Goal: Check status: Check status

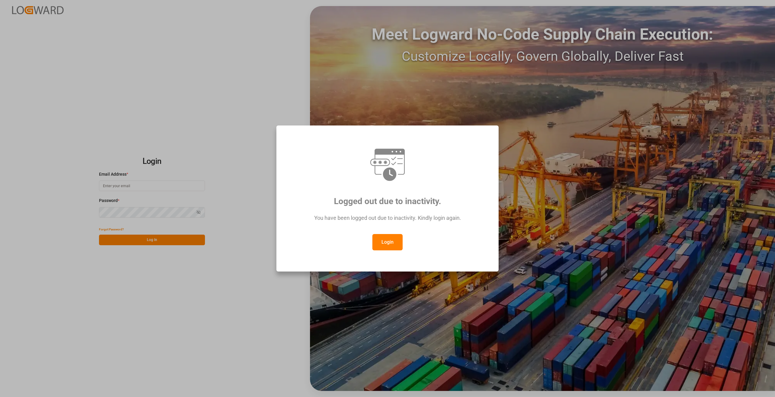
click at [389, 245] on button "Login" at bounding box center [387, 242] width 30 height 16
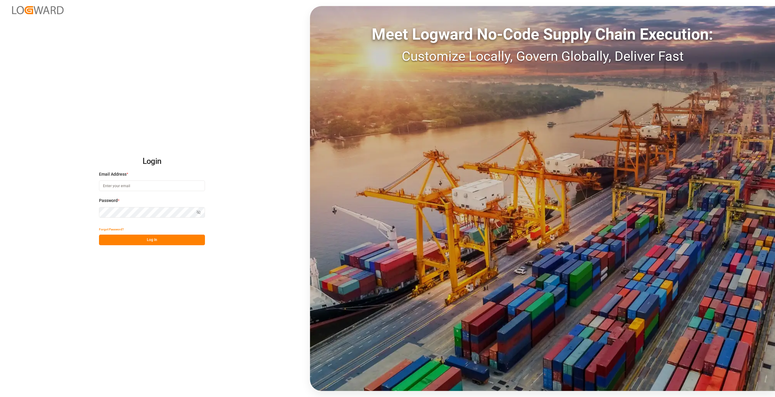
click at [149, 184] on input at bounding box center [152, 186] width 106 height 11
type input "[PERSON_NAME][EMAIL_ADDRESS][DOMAIN_NAME]"
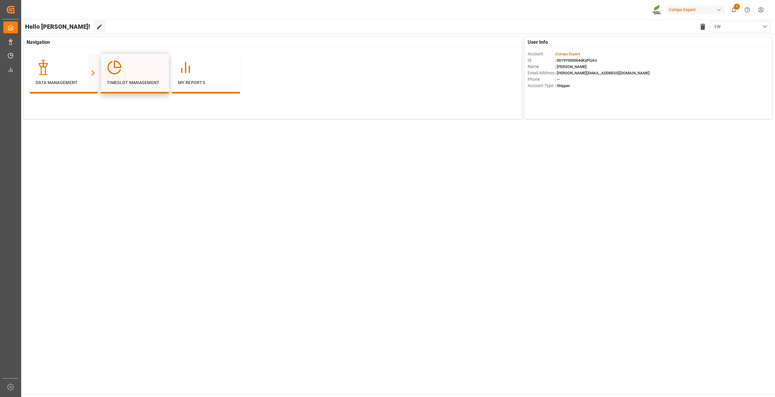
click at [117, 76] on div "Timeslot Management" at bounding box center [135, 73] width 56 height 26
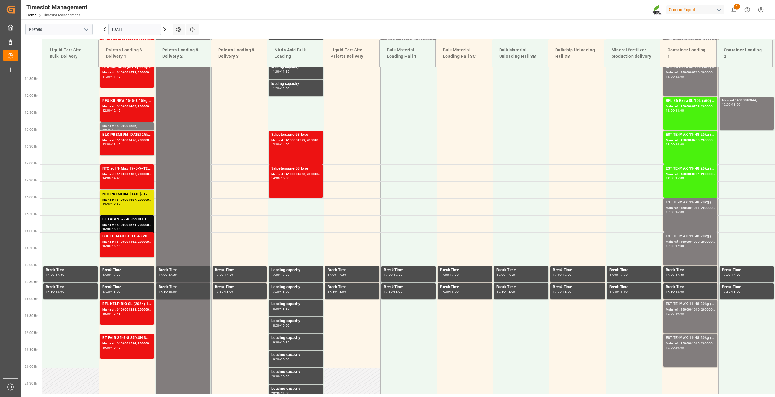
scroll to position [443, 0]
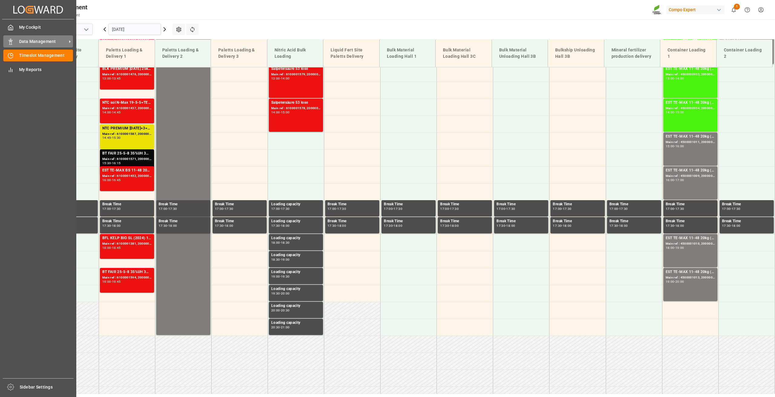
click at [8, 41] on icon at bounding box center [11, 42] width 6 height 6
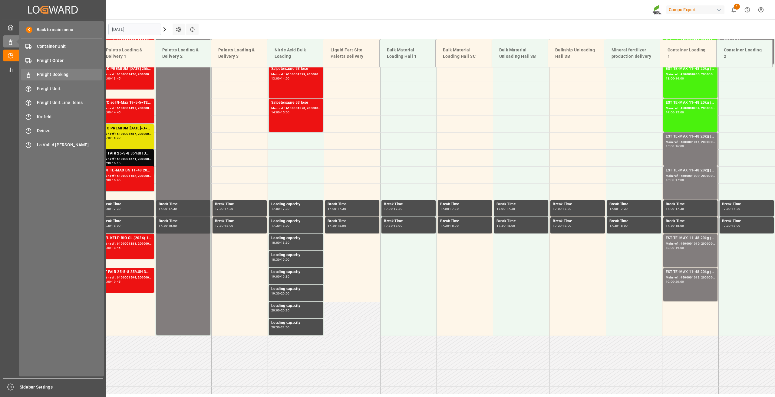
click at [51, 75] on span "Freight Booking" at bounding box center [69, 74] width 65 height 6
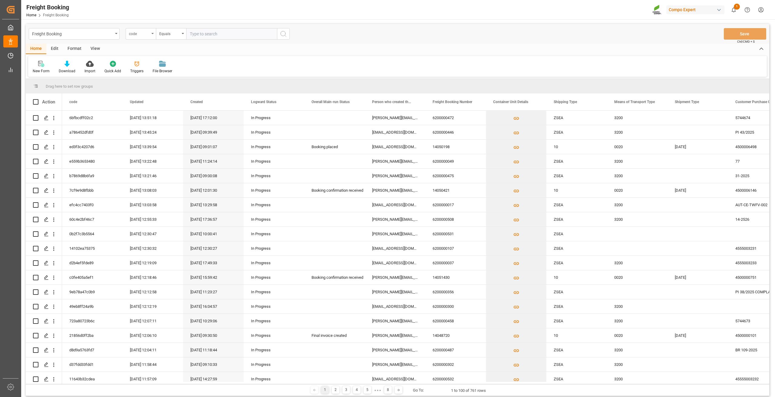
drag, startPoint x: 137, startPoint y: 33, endPoint x: 140, endPoint y: 36, distance: 4.3
click at [137, 33] on div "code" at bounding box center [139, 33] width 21 height 7
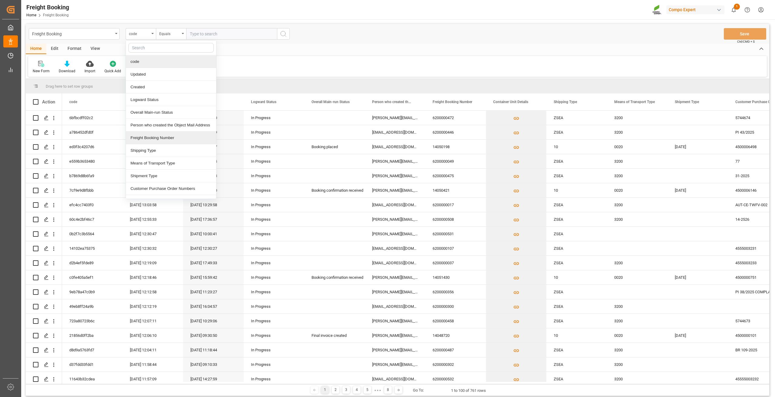
click at [159, 137] on div "Freight Booking Number" at bounding box center [171, 138] width 90 height 13
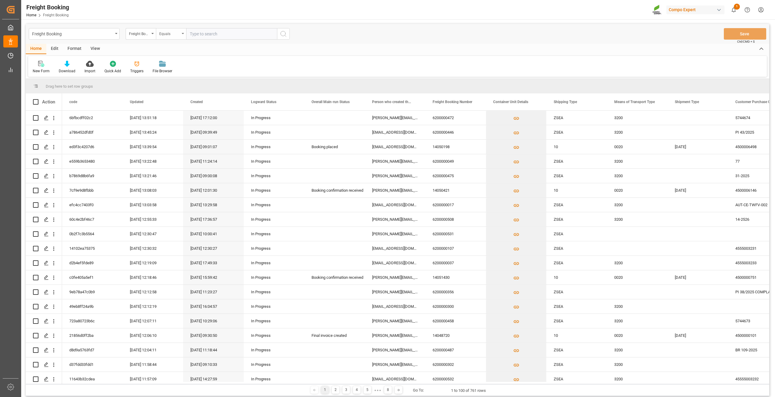
click at [175, 36] on div "Equals" at bounding box center [169, 33] width 21 height 7
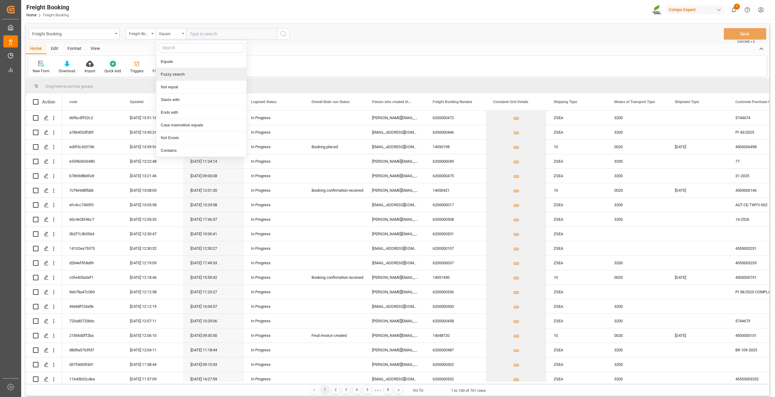
click at [179, 75] on div "Fuzzy search" at bounding box center [201, 74] width 90 height 13
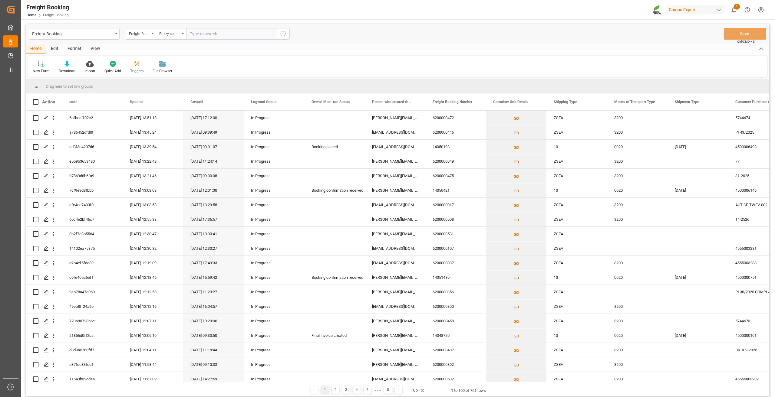
click at [210, 33] on input "text" at bounding box center [231, 33] width 91 height 11
type input "6200000509"
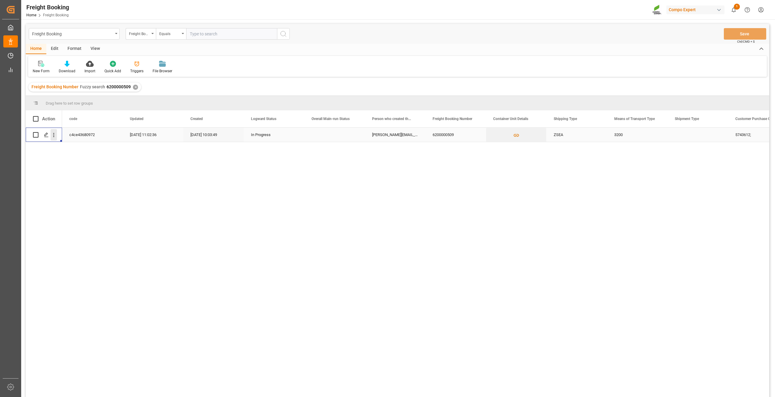
click at [52, 136] on icon "open menu" at bounding box center [54, 135] width 6 height 6
click at [74, 146] on span "Open in new tab" at bounding box center [93, 148] width 55 height 6
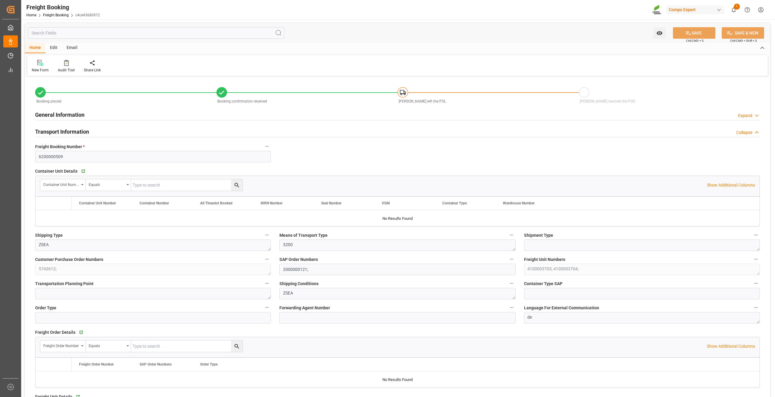
type input "Hapag [PERSON_NAME]"
type input "Hapag [PERSON_NAME] Aktiengesellschaft"
type input "9777606"
type input "BEANR"
type input "CLSAI"
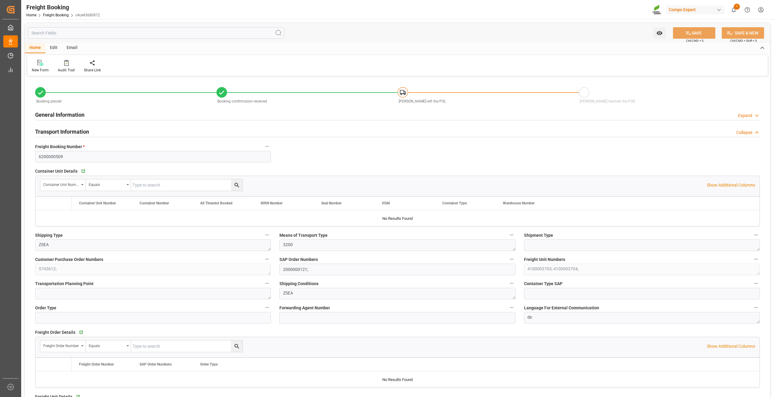
type input "0"
type input "50856"
type input "19.08.2025 01:00"
type input "23.08.2025 01:00"
type input "24.09.2025 00:00"
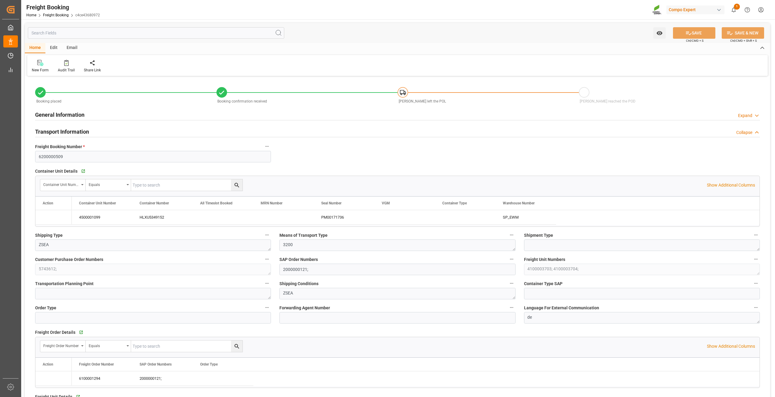
type input "20.08.2025 10:03"
type input "20.08.2025 10:27"
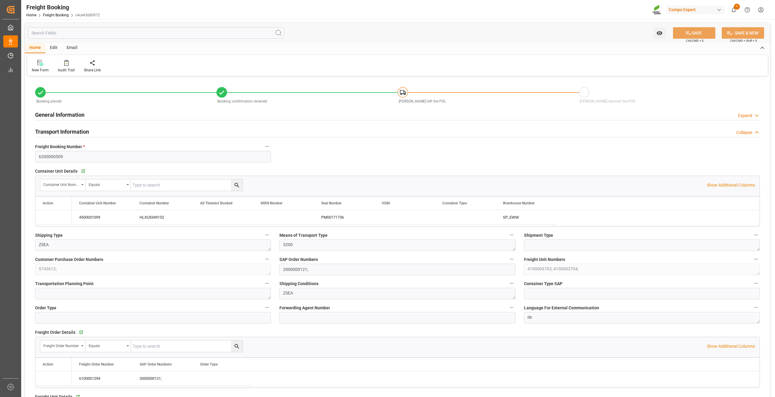
type input "22.08.2025 11:02"
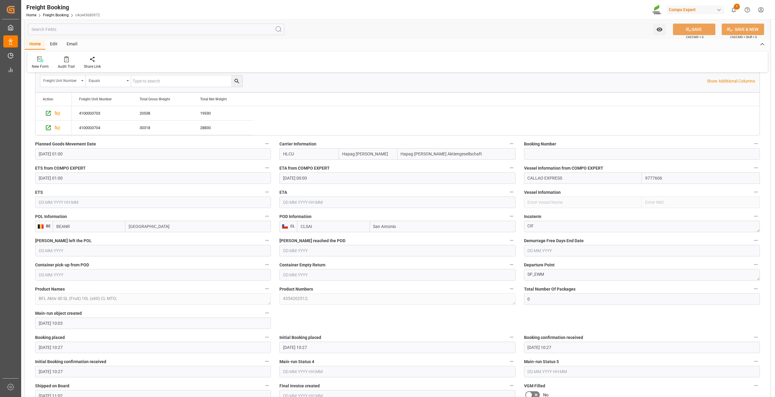
scroll to position [333, 0]
drag, startPoint x: 572, startPoint y: 173, endPoint x: 491, endPoint y: 173, distance: 81.7
click at [491, 173] on div "Booking placed Booking confirmation received Vessel left the POL Vessel reached…" at bounding box center [397, 205] width 745 height 921
